Goal: Task Accomplishment & Management: Manage account settings

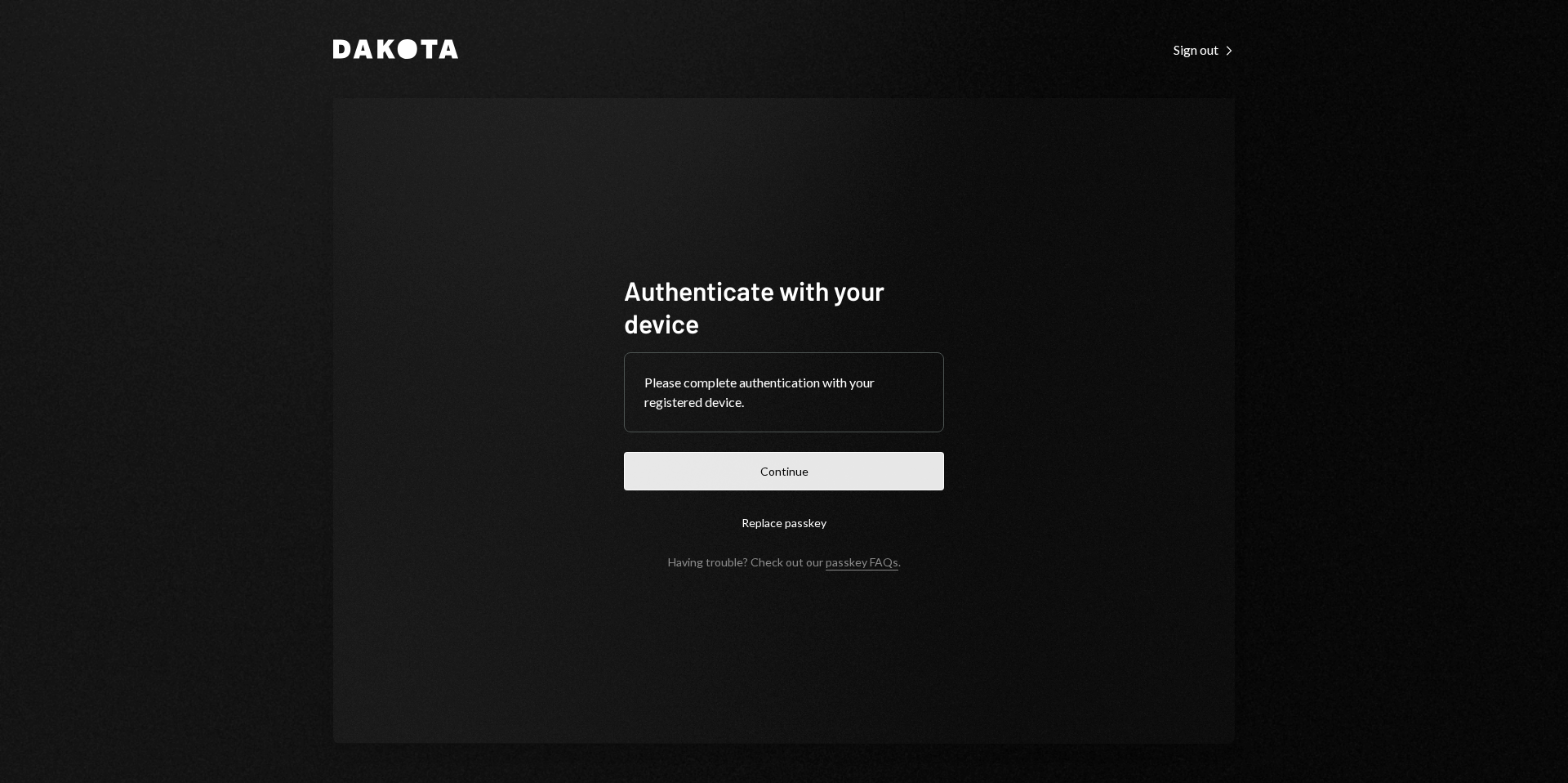
click at [795, 488] on button "Continue" at bounding box center [784, 471] width 320 height 39
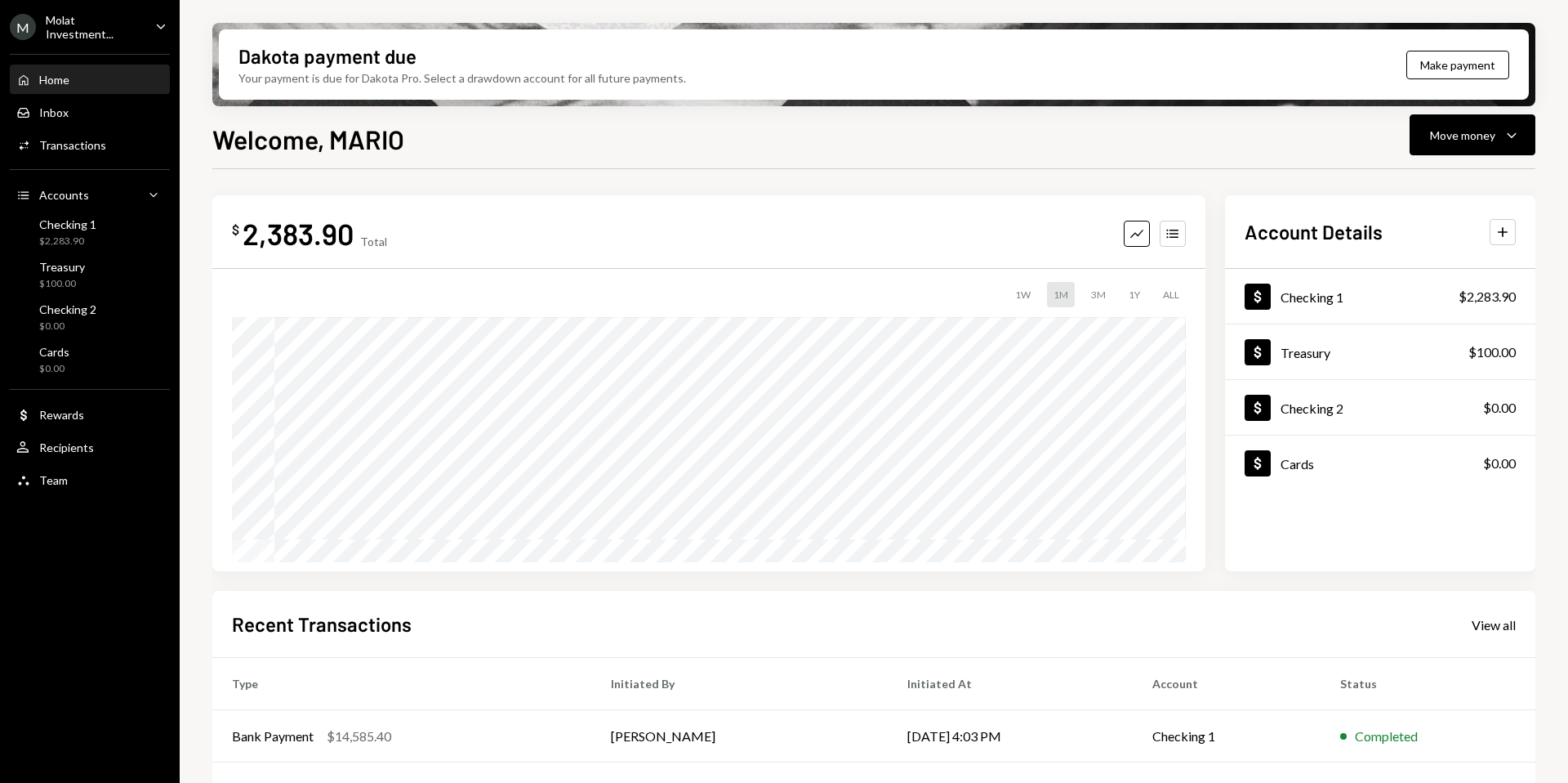
click at [139, 35] on div "M Molat Investment..." at bounding box center [76, 27] width 132 height 28
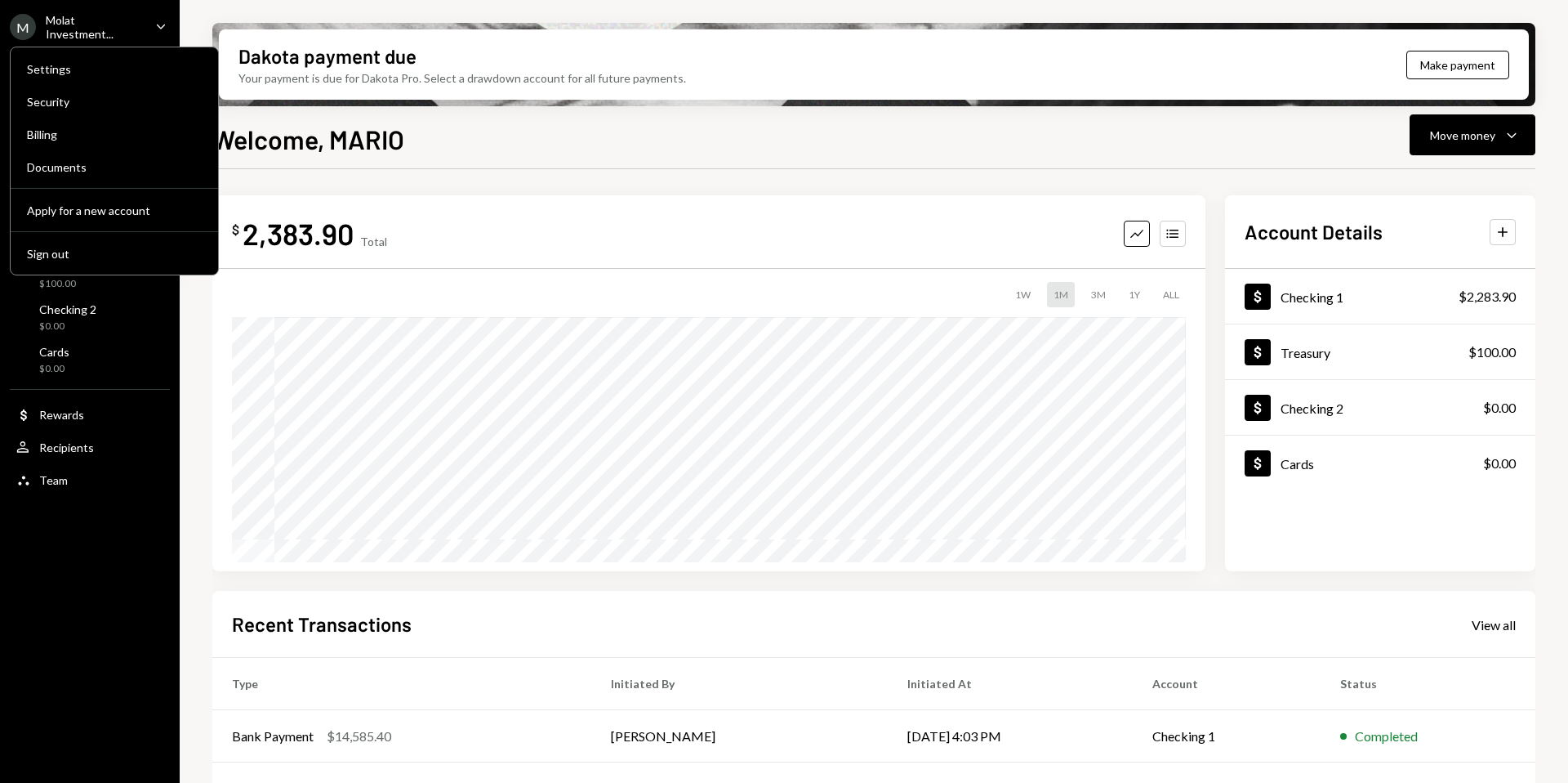
click at [128, 31] on div "Molat Investment..." at bounding box center [93, 27] width 96 height 28
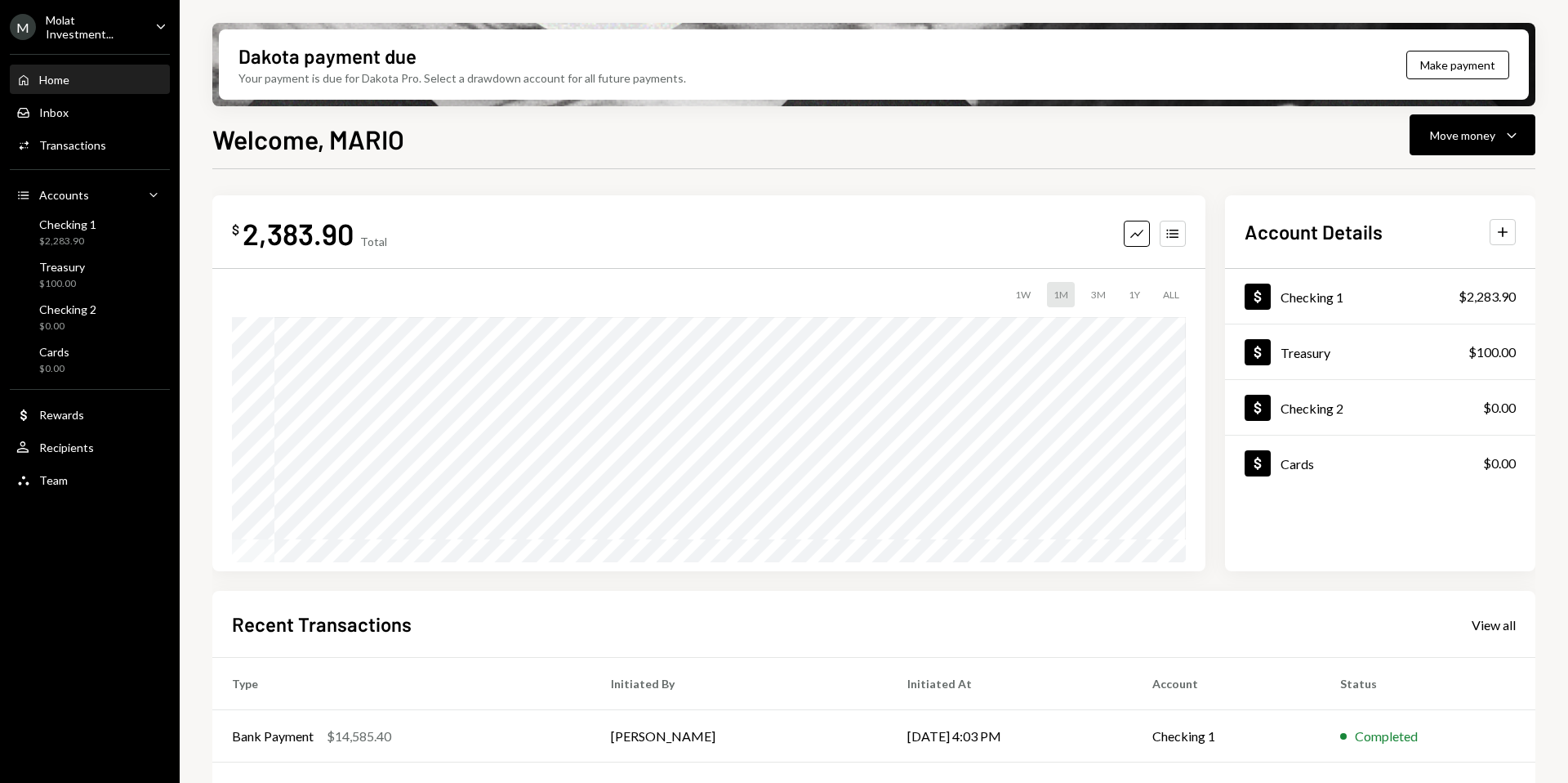
click at [117, 36] on div "M Molat Investment..." at bounding box center [76, 27] width 132 height 28
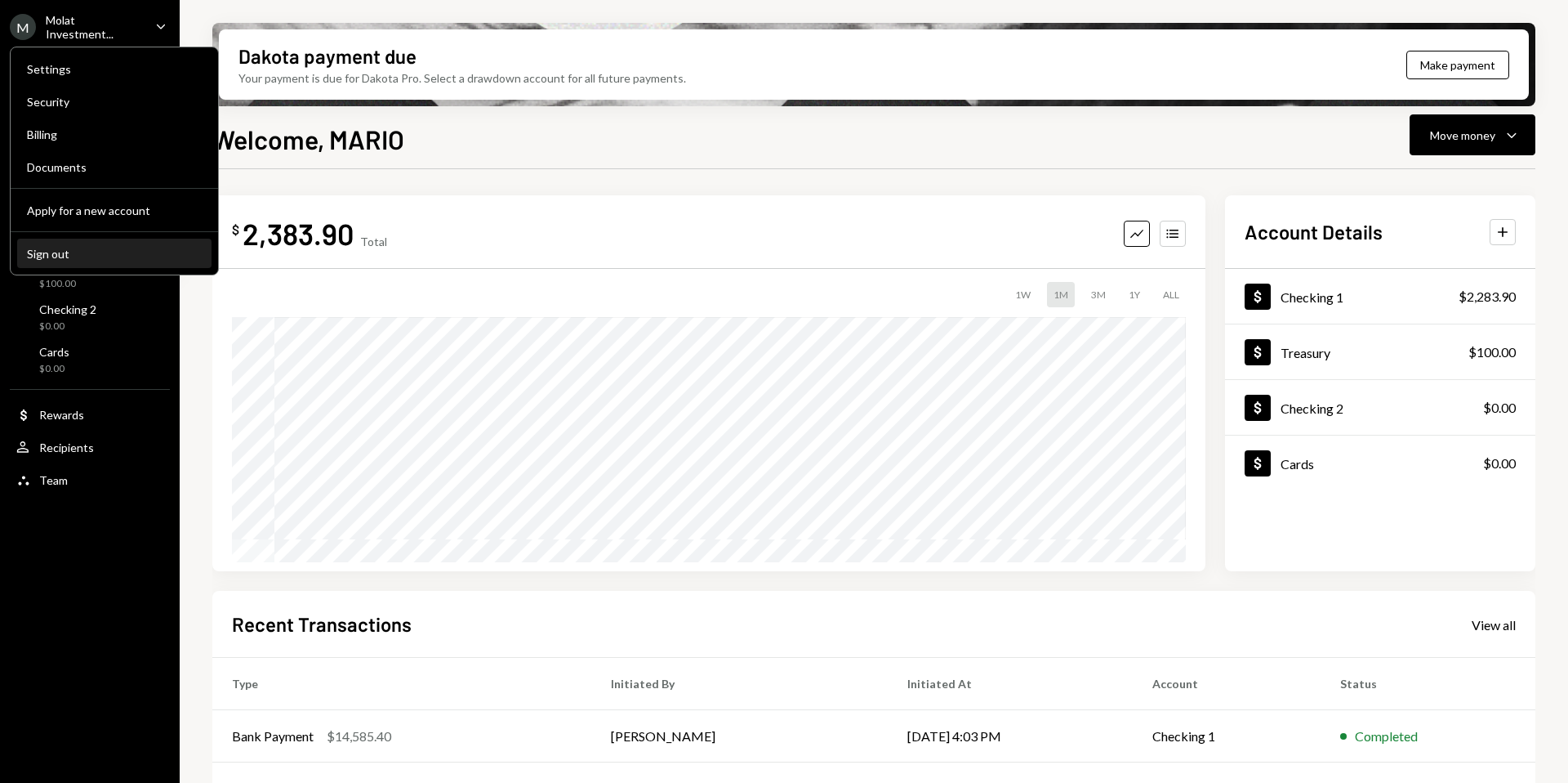
click at [84, 258] on div "Sign out" at bounding box center [114, 253] width 175 height 14
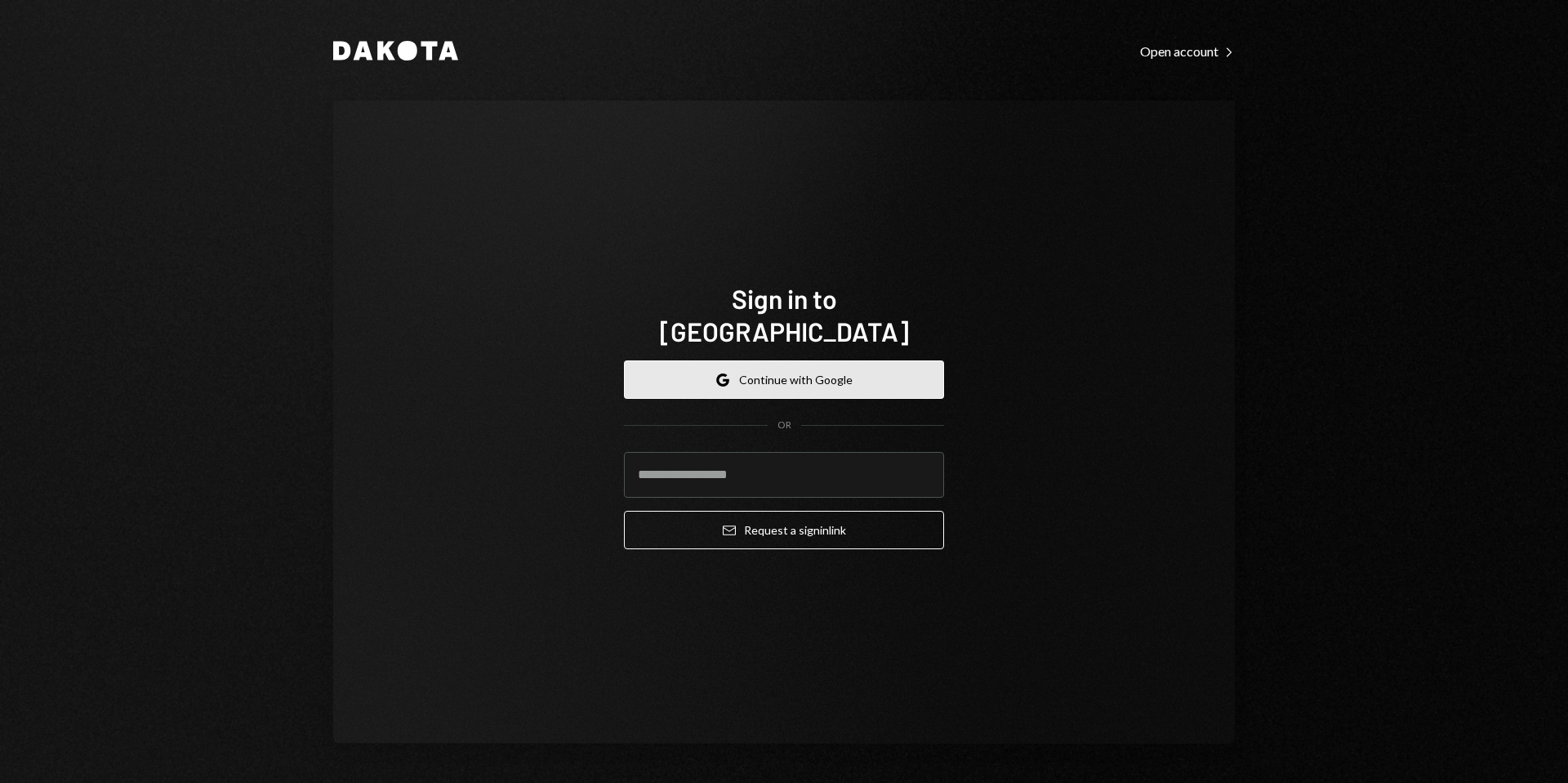
click at [887, 362] on button "Google Continue with Google" at bounding box center [784, 380] width 320 height 39
